Goal: Task Accomplishment & Management: Manage account settings

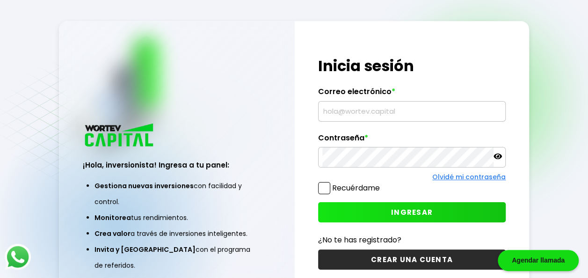
type input "[EMAIL_ADDRESS][DOMAIN_NAME]"
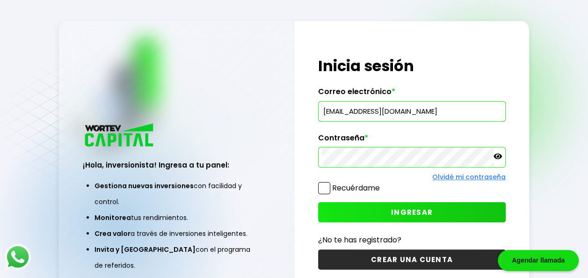
click at [406, 210] on span "INGRESAR" at bounding box center [412, 212] width 42 height 10
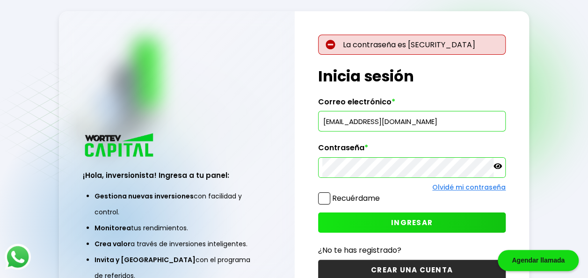
click at [497, 168] on icon at bounding box center [498, 166] width 8 height 8
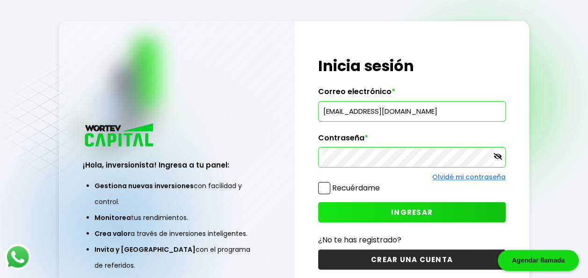
click at [451, 177] on link "Olvidé mi contraseña" at bounding box center [468, 176] width 73 height 9
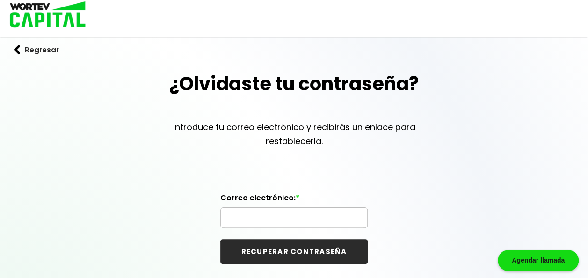
click at [267, 214] on input "text" at bounding box center [294, 218] width 139 height 20
type input "[EMAIL_ADDRESS][DOMAIN_NAME]"
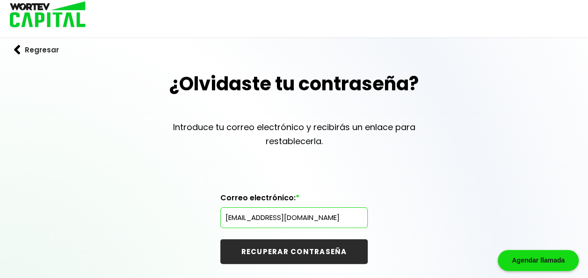
click at [299, 251] on button "RECUPERAR CONTRASEÑA" at bounding box center [293, 251] width 147 height 25
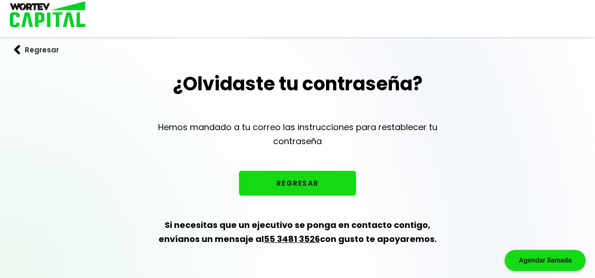
click at [298, 182] on button "REGRESAR" at bounding box center [297, 183] width 117 height 25
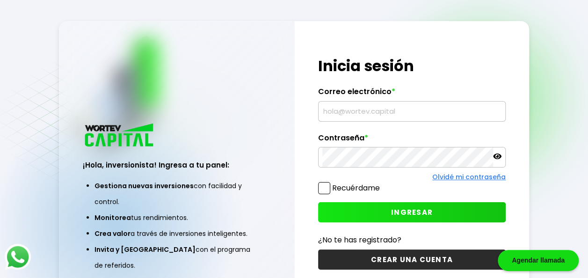
type input "[EMAIL_ADDRESS][DOMAIN_NAME]"
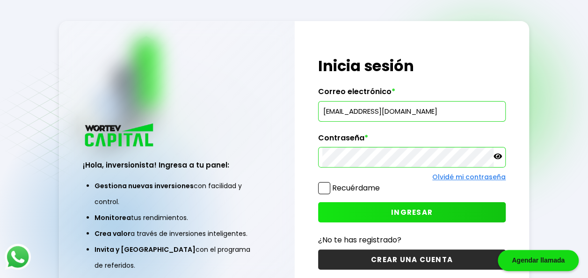
click at [500, 153] on icon at bounding box center [498, 156] width 8 height 8
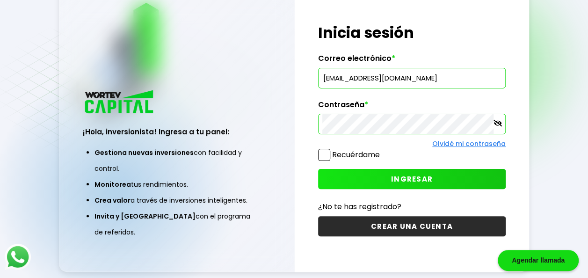
scroll to position [47, 0]
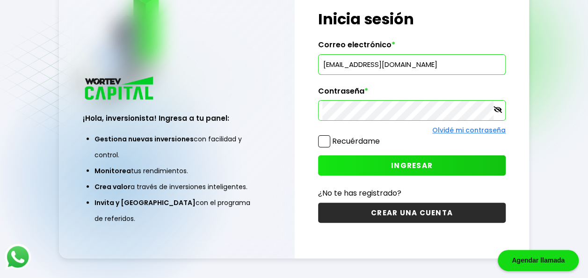
click at [415, 163] on span "INGRESAR" at bounding box center [412, 165] width 42 height 10
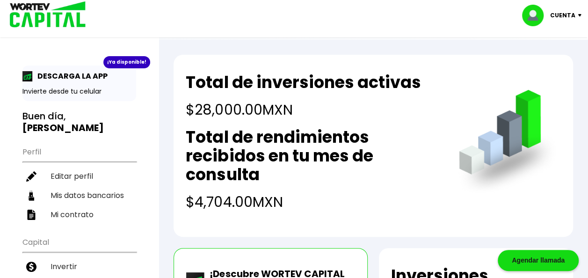
click at [563, 17] on p "Cuenta" at bounding box center [562, 15] width 25 height 14
click at [559, 40] on link "Editar perfil" at bounding box center [553, 43] width 36 height 10
select select "Hombre"
select select "Posgrado"
select select "NL"
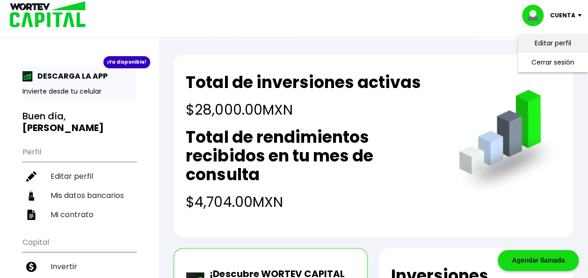
select select "Banorte"
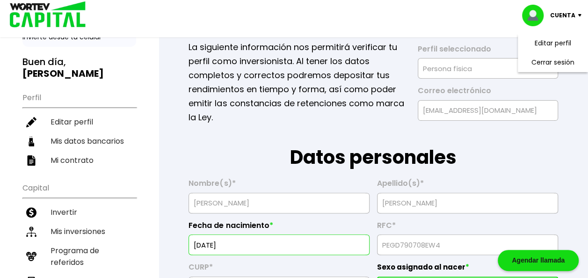
scroll to position [94, 0]
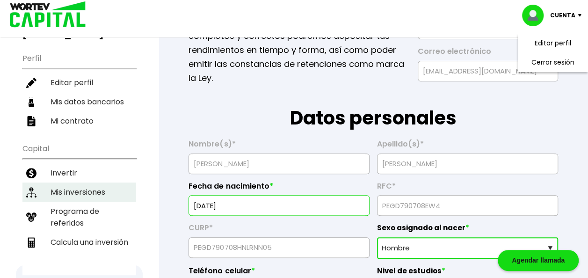
click at [75, 182] on li "Mis inversiones" at bounding box center [79, 191] width 114 height 19
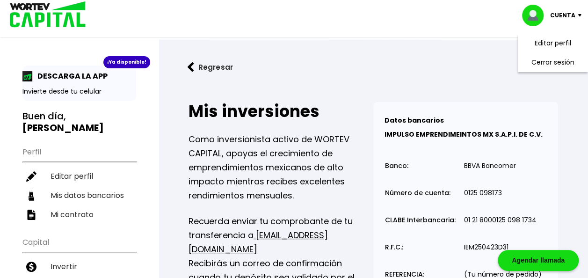
click at [382, 26] on div "Cuenta Editar perfil Cerrar sesión" at bounding box center [294, 15] width 588 height 30
click at [579, 13] on div "Cuenta" at bounding box center [555, 16] width 66 height 22
click at [576, 15] on img at bounding box center [582, 15] width 13 height 3
click at [551, 65] on li "Cerrar sesión" at bounding box center [553, 62] width 75 height 19
